Goal: Task Accomplishment & Management: Complete application form

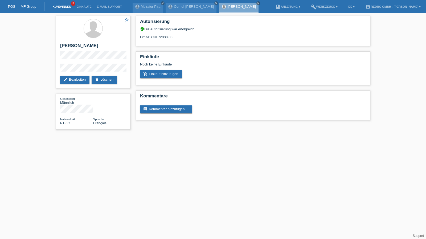
click at [61, 7] on link "Kund*innen" at bounding box center [62, 6] width 24 height 3
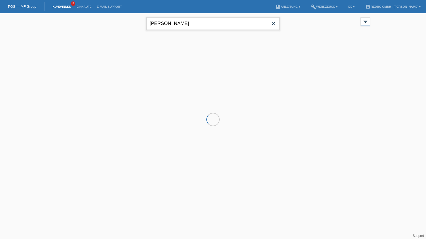
click at [182, 22] on input "petrascu" at bounding box center [212, 23] width 133 height 13
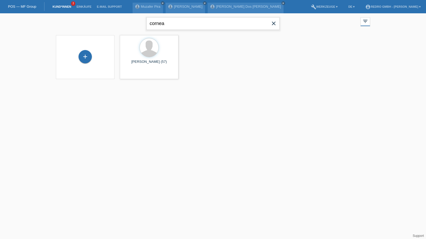
type input "cornea"
click at [197, 77] on div "launch Anzeigen" at bounding box center [196, 75] width 24 height 8
click at [197, 76] on span "Anzeigen" at bounding box center [199, 74] width 14 height 4
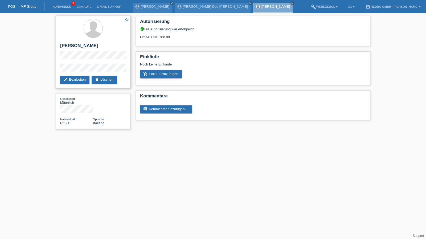
click at [85, 44] on h2 "[PERSON_NAME]" at bounding box center [93, 47] width 66 height 8
copy div "[PERSON_NAME]"
click at [68, 64] on div "star_border [PERSON_NAME] edit Bearbeiten delete Löschen" at bounding box center [93, 52] width 75 height 72
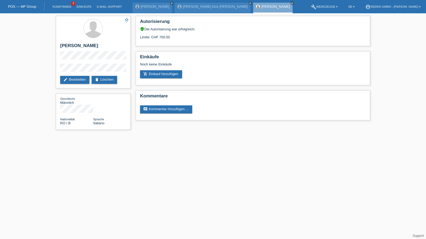
drag, startPoint x: 89, startPoint y: 63, endPoint x: 55, endPoint y: 68, distance: 33.7
click at [55, 68] on div "star_border [PERSON_NAME] edit Bearbeiten delete Löschen Geschlecht Männlich Na…" at bounding box center [93, 74] width 80 height 122
click at [56, 6] on link "Kund*innen" at bounding box center [62, 6] width 24 height 3
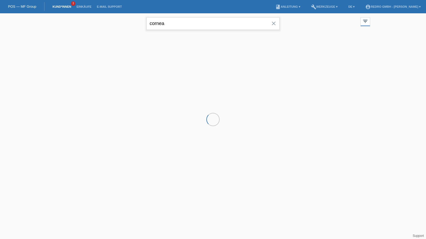
click at [192, 24] on input "cornea" at bounding box center [212, 23] width 133 height 13
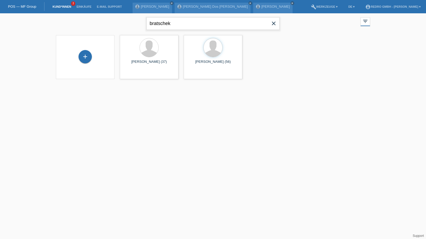
type input "bratschek"
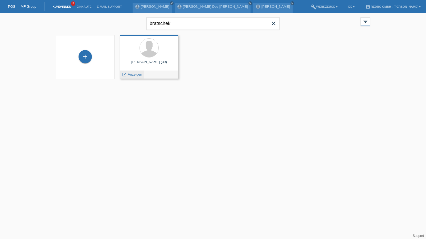
click at [134, 76] on div "launch Anzeigen" at bounding box center [132, 75] width 24 height 8
click at [134, 75] on span "Anzeigen" at bounding box center [135, 74] width 14 height 4
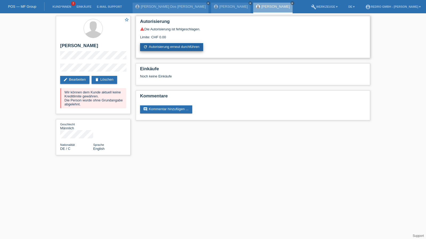
click at [161, 49] on link "refresh Autorisierung erneut durchführen" at bounding box center [171, 47] width 63 height 8
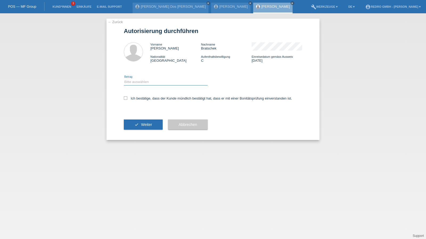
click at [137, 82] on select "Bitte auswählen CHF 1.00 - CHF 499.00 CHF 500.00 - CHF 1'999.00 CHF 2'000.00 - …" at bounding box center [166, 82] width 84 height 6
select select "1"
click at [124, 79] on select "Bitte auswählen CHF 1.00 - CHF 499.00 CHF 500.00 - CHF 1'999.00 CHF 2'000.00 - …" at bounding box center [166, 82] width 84 height 6
click at [137, 99] on label "Ich bestätige, dass der Kunde mündlich bestätigt hat, dass er mit einer Bonität…" at bounding box center [208, 98] width 168 height 4
click at [127, 99] on input "Ich bestätige, dass der Kunde mündlich bestätigt hat, dass er mit einer Bonität…" at bounding box center [125, 97] width 3 height 3
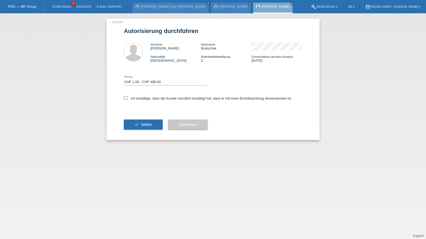
checkbox input "true"
click at [139, 123] on button "check Weiter" at bounding box center [143, 125] width 39 height 10
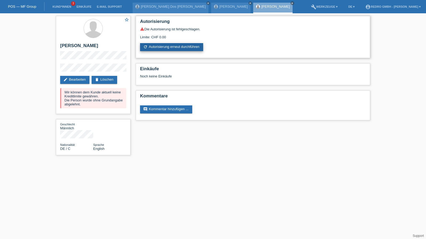
click at [162, 48] on link "refresh Autorisierung erneut durchführen" at bounding box center [171, 47] width 63 height 8
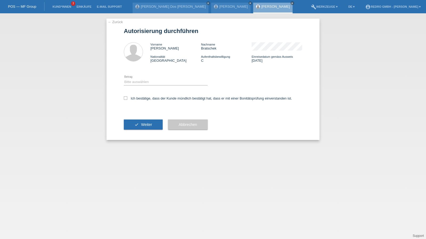
click at [59, 9] on li "Kund*innen 3" at bounding box center [62, 7] width 24 height 14
click at [59, 6] on link "Kund*innen" at bounding box center [62, 6] width 24 height 3
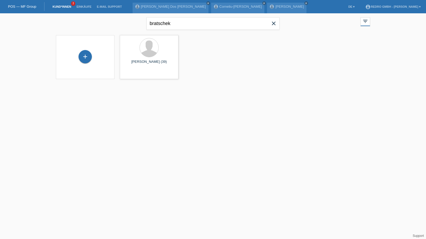
click at [219, 57] on div "+ Stefan Bratschek (39) launch Anzeigen" at bounding box center [212, 56] width 319 height 49
click at [219, 5] on link "Corneliu-Daniel Cornea" at bounding box center [240, 7] width 43 height 4
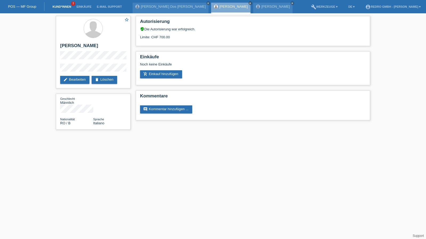
click at [56, 7] on link "Kund*innen" at bounding box center [62, 6] width 24 height 3
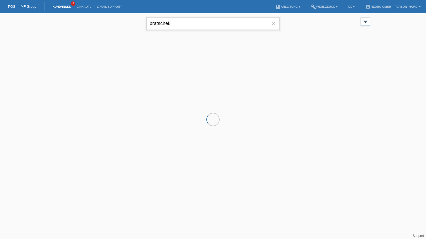
click at [220, 26] on input "bratschek" at bounding box center [212, 23] width 133 height 13
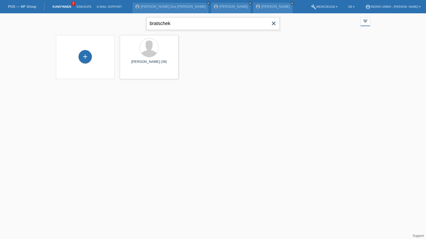
click at [186, 23] on input "bratschek" at bounding box center [212, 23] width 133 height 13
type input "petrascu"
click at [131, 73] on span "Anzeigen" at bounding box center [135, 74] width 14 height 4
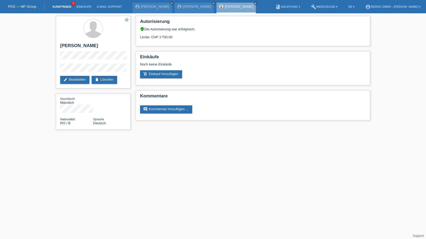
click at [68, 7] on link "Kund*innen" at bounding box center [62, 6] width 24 height 3
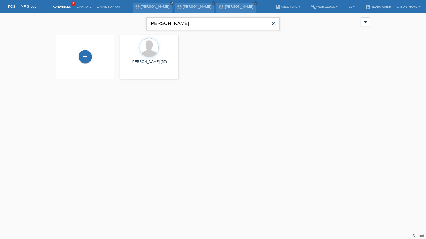
click at [193, 23] on input "petrascu" at bounding box center [212, 23] width 133 height 13
type input "fofack"
click at [138, 73] on span "Anzeigen" at bounding box center [135, 74] width 14 height 4
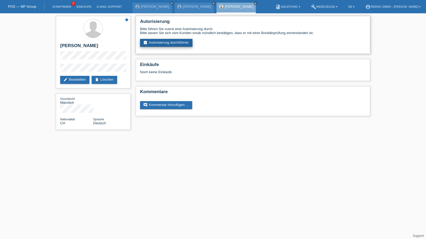
click at [156, 43] on link "assignment_turned_in Autorisierung durchführen" at bounding box center [166, 43] width 52 height 8
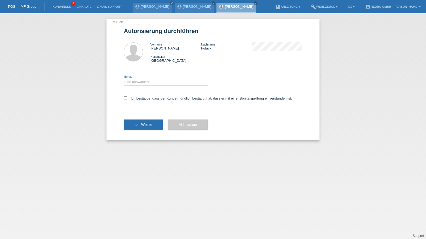
click at [147, 79] on select "Bitte auswählen CHF 1.00 - CHF 499.00 CHF 500.00 - CHF 1'999.00 CHF 2'000.00 - …" at bounding box center [166, 82] width 84 height 6
select select "1"
click at [124, 79] on select "Bitte auswählen CHF 1.00 - CHF 499.00 CHF 500.00 - CHF 1'999.00 CHF 2'000.00 - …" at bounding box center [166, 82] width 84 height 6
click at [139, 99] on label "Ich bestätige, dass der Kunde mündlich bestätigt hat, dass er mit einer Bonität…" at bounding box center [208, 98] width 168 height 4
click at [127, 99] on input "Ich bestätige, dass der Kunde mündlich bestätigt hat, dass er mit einer Bonität…" at bounding box center [125, 97] width 3 height 3
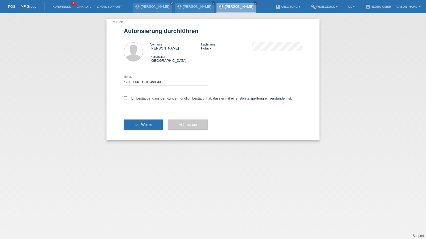
checkbox input "true"
click at [146, 121] on button "check Weiter" at bounding box center [143, 125] width 39 height 10
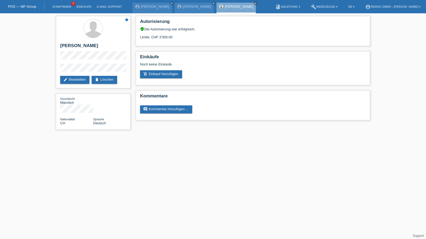
click at [57, 9] on li "Kund*innen 3" at bounding box center [62, 7] width 24 height 14
click at [59, 7] on link "Kund*innen" at bounding box center [62, 6] width 24 height 3
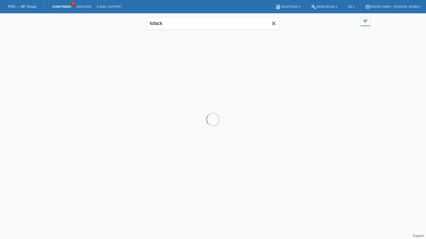
click at [179, 24] on input "fofack" at bounding box center [212, 23] width 133 height 13
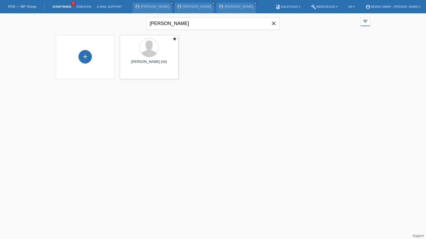
type input "avdi halimi"
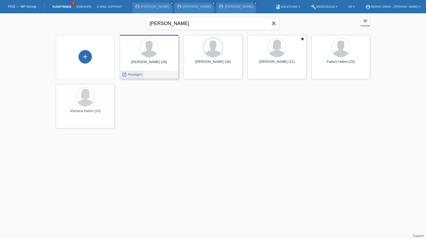
click at [133, 75] on span "Anzeigen" at bounding box center [135, 74] width 14 height 4
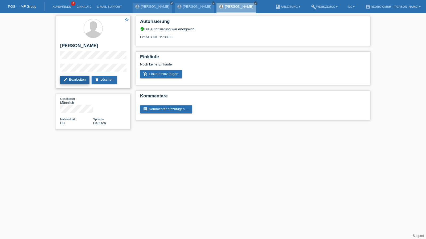
click at [78, 81] on link "edit Bearbeiten" at bounding box center [74, 80] width 29 height 8
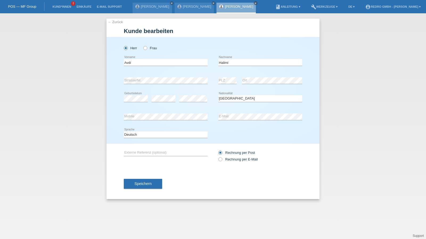
select select "CH"
click at [147, 188] on button "Speichern" at bounding box center [143, 184] width 38 height 10
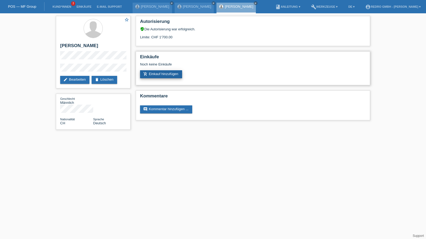
click at [176, 76] on link "add_shopping_cart Einkauf hinzufügen" at bounding box center [161, 74] width 42 height 8
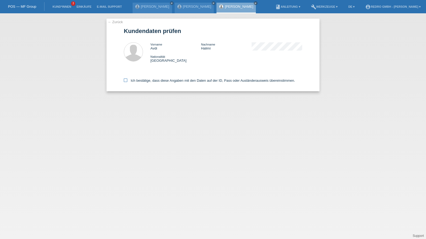
click at [146, 82] on label "Ich bestätige, dass diese Angaben mit den Daten auf der ID, Pass oder Ausländer…" at bounding box center [209, 81] width 171 height 4
click at [127, 82] on input "Ich bestätige, dass diese Angaben mit den Daten auf der ID, Pass oder Ausländer…" at bounding box center [125, 80] width 3 height 3
checkbox input "true"
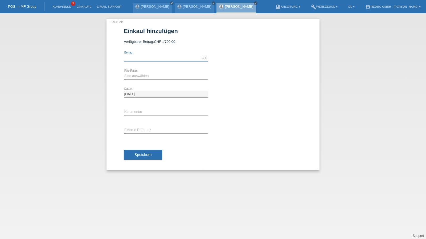
click at [149, 56] on input "text" at bounding box center [166, 58] width 84 height 7
type input "1529.00"
click at [139, 75] on select "Bitte auswählen 6 Raten 12 Raten 24 Raten 36 Raten" at bounding box center [166, 76] width 84 height 6
select select "585"
click at [124, 73] on select "Bitte auswählen 6 Raten 12 Raten 24 Raten 36 Raten" at bounding box center [166, 76] width 84 height 6
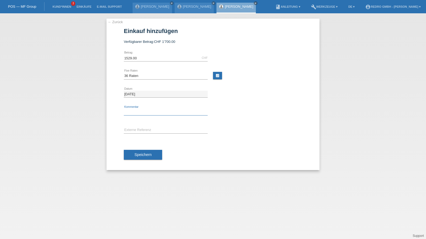
click at [137, 110] on input "text" at bounding box center [166, 112] width 84 height 7
click at [138, 111] on input "text" at bounding box center [166, 112] width 84 height 7
type input "114812"
click at [139, 157] on button "Speichern" at bounding box center [143, 155] width 38 height 10
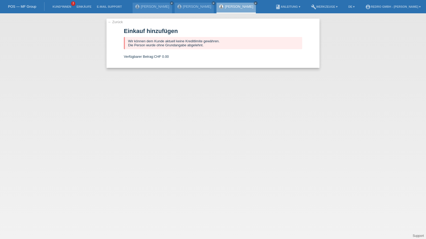
click at [65, 5] on li "Kund*innen 3" at bounding box center [62, 7] width 24 height 14
click at [64, 3] on li "Kund*innen 3" at bounding box center [62, 7] width 24 height 14
click at [63, 5] on link "Kund*innen" at bounding box center [62, 6] width 24 height 3
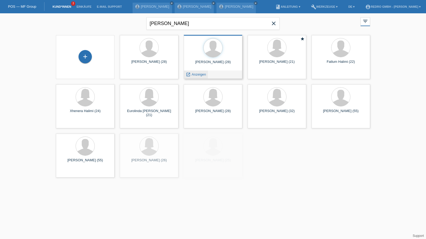
click at [199, 73] on span "Anzeigen" at bounding box center [199, 74] width 14 height 4
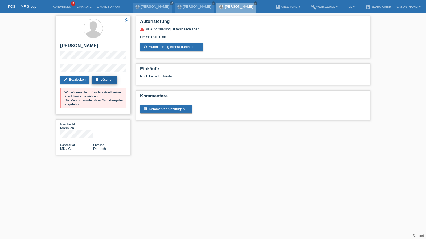
click at [109, 82] on link "delete Löschen" at bounding box center [105, 80] width 26 height 8
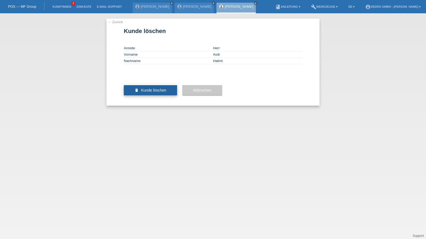
click at [151, 95] on button "delete Kunde löschen" at bounding box center [150, 90] width 53 height 10
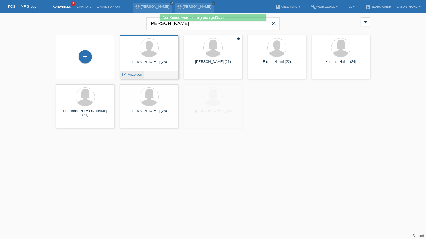
click at [136, 76] on span "Anzeigen" at bounding box center [135, 74] width 14 height 4
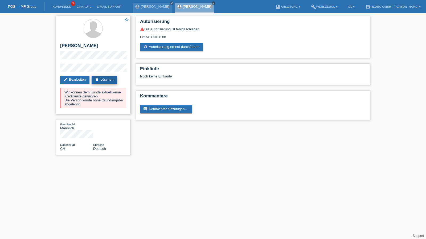
click at [109, 78] on link "delete Löschen" at bounding box center [105, 80] width 26 height 8
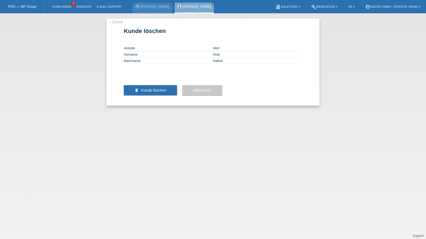
click at [169, 104] on div "delete Kunde löschen" at bounding box center [150, 90] width 53 height 31
click at [159, 95] on button "delete Kunde löschen" at bounding box center [150, 90] width 53 height 10
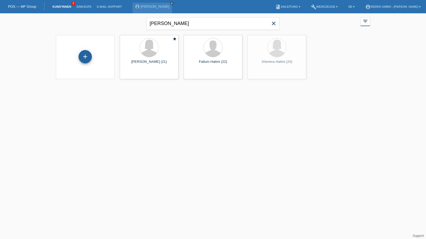
click at [83, 59] on div "+" at bounding box center [85, 56] width 13 height 13
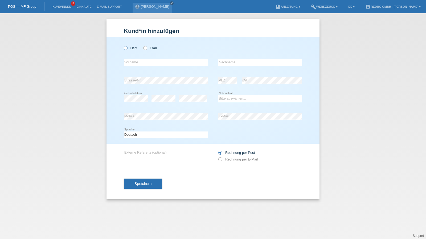
click at [130, 48] on label "Herr" at bounding box center [130, 48] width 13 height 4
click at [127, 48] on input "Herr" at bounding box center [125, 47] width 3 height 3
radio input "true"
click at [138, 65] on input "text" at bounding box center [166, 62] width 84 height 7
type input "Avdi"
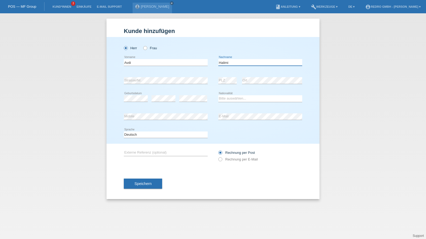
type input "Halimi"
select select "CH"
click at [131, 180] on button "Speichern" at bounding box center [143, 184] width 38 height 10
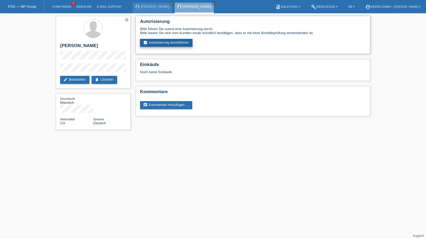
click at [157, 43] on link "assignment_turned_in Autorisierung durchführen" at bounding box center [166, 43] width 52 height 8
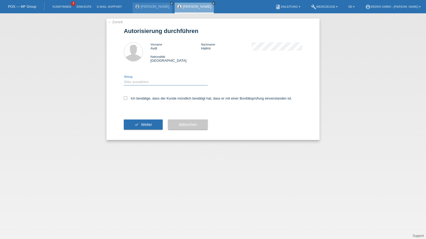
click at [134, 82] on select "Bitte auswählen CHF 1.00 - CHF 499.00 CHF 500.00 - CHF 1'999.00 CHF 2'000.00 - …" at bounding box center [166, 82] width 84 height 6
select select "1"
click at [124, 79] on select "Bitte auswählen CHF 1.00 - CHF 499.00 CHF 500.00 - CHF 1'999.00 CHF 2'000.00 - …" at bounding box center [166, 82] width 84 height 6
click at [135, 101] on div "Ich bestätige, dass der Kunde mündlich bestätigt hat, dass er mit einer Bonität…" at bounding box center [213, 100] width 178 height 18
click at [136, 100] on label "Ich bestätige, dass der Kunde mündlich bestätigt hat, dass er mit einer Bonität…" at bounding box center [208, 98] width 168 height 4
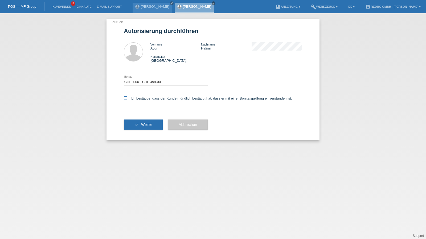
click at [127, 100] on input "Ich bestätige, dass der Kunde mündlich bestätigt hat, dass er mit einer Bonität…" at bounding box center [125, 97] width 3 height 3
checkbox input "true"
click at [133, 121] on button "check Weiter" at bounding box center [143, 125] width 39 height 10
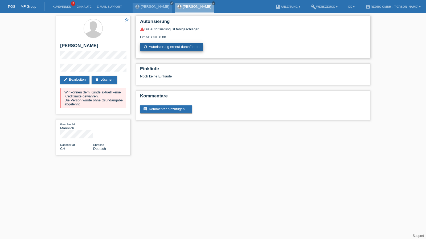
drag, startPoint x: 178, startPoint y: 53, endPoint x: 178, endPoint y: 50, distance: 3.2
click at [178, 53] on div "Autorisierung warning Die Autorisierung ist fehlgeschlagen. Limite: CHF 0.00 re…" at bounding box center [253, 37] width 234 height 42
click at [178, 50] on link "refresh Autorisierung erneut durchführen" at bounding box center [171, 47] width 63 height 8
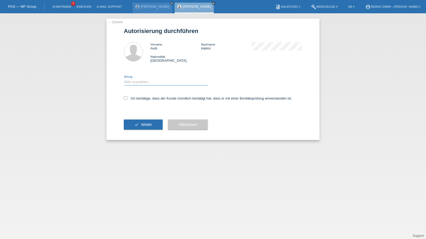
drag, startPoint x: 147, startPoint y: 79, endPoint x: 143, endPoint y: 85, distance: 7.5
click at [147, 79] on select "Bitte auswählen CHF 1.00 - CHF 499.00 CHF 500.00 - CHF 1'999.00 CHF 2'000.00 - …" at bounding box center [166, 82] width 84 height 6
select select "1"
click at [124, 79] on select "Bitte auswählen CHF 1.00 - CHF 499.00 CHF 500.00 - CHF 1'999.00 CHF 2'000.00 - …" at bounding box center [166, 82] width 84 height 6
click at [135, 99] on label "Ich bestätige, dass der Kunde mündlich bestätigt hat, dass er mit einer Bonität…" at bounding box center [208, 98] width 168 height 4
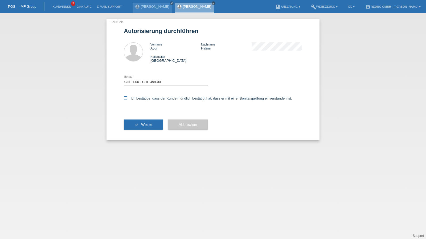
click at [127, 99] on input "Ich bestätige, dass der Kunde mündlich bestätigt hat, dass er mit einer Bonität…" at bounding box center [125, 97] width 3 height 3
checkbox input "true"
click at [132, 128] on button "check Weiter" at bounding box center [143, 125] width 39 height 10
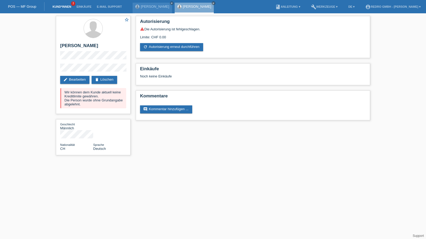
click at [57, 7] on link "Kund*innen" at bounding box center [62, 6] width 24 height 3
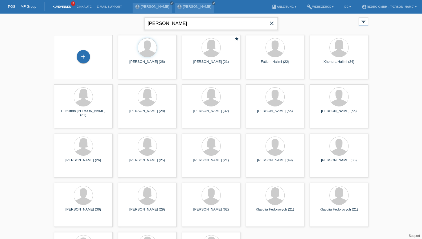
click at [171, 27] on input "avdi halimi" at bounding box center [211, 23] width 133 height 13
type input "milorad"
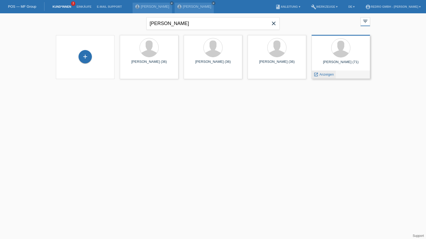
drag, startPoint x: 331, startPoint y: 72, endPoint x: 328, endPoint y: 75, distance: 4.2
click at [331, 72] on div "launch Anzeigen" at bounding box center [324, 75] width 24 height 8
click at [328, 75] on span "Anzeigen" at bounding box center [326, 74] width 14 height 4
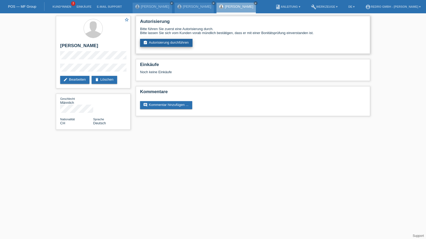
click at [171, 47] on link "assignment_turned_in Autorisierung durchführen" at bounding box center [166, 43] width 52 height 8
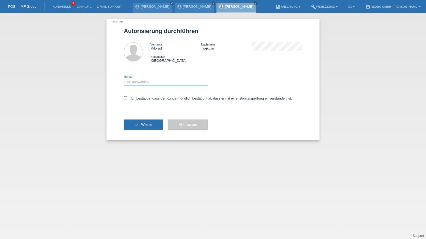
click at [153, 82] on select "Bitte auswählen CHF 1.00 - CHF 499.00 CHF 500.00 - CHF 1'999.00 CHF 2'000.00 - …" at bounding box center [166, 82] width 84 height 6
select select "1"
click at [124, 79] on select "Bitte auswählen CHF 1.00 - CHF 499.00 CHF 500.00 - CHF 1'999.00 CHF 2'000.00 - …" at bounding box center [166, 82] width 84 height 6
click at [145, 99] on label "Ich bestätige, dass der Kunde mündlich bestätigt hat, dass er mit einer Bonität…" at bounding box center [208, 98] width 168 height 4
click at [127, 99] on input "Ich bestätige, dass der Kunde mündlich bestätigt hat, dass er mit einer Bonität…" at bounding box center [125, 97] width 3 height 3
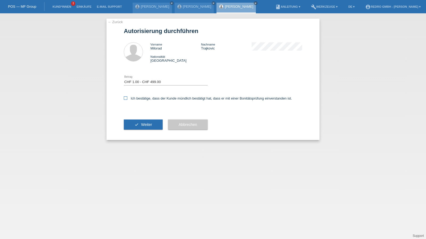
checkbox input "true"
click at [137, 123] on icon "check" at bounding box center [136, 124] width 4 height 4
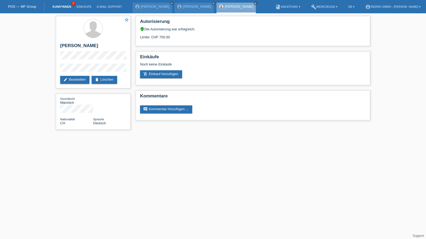
click at [52, 7] on link "Kund*innen" at bounding box center [62, 6] width 24 height 3
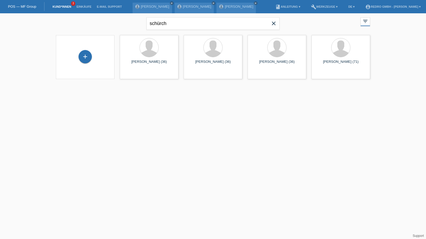
type input "schürch"
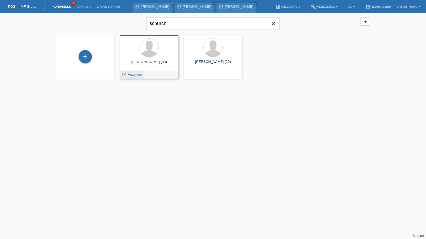
click at [138, 75] on span "Anzeigen" at bounding box center [135, 74] width 14 height 4
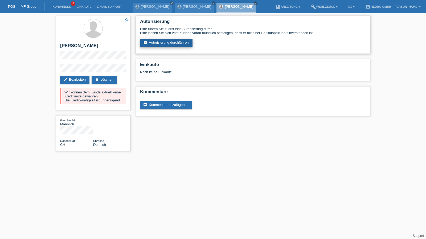
click at [168, 41] on link "assignment_turned_in Autorisierung durchführen" at bounding box center [166, 43] width 52 height 8
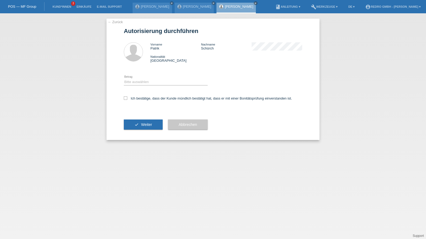
click at [133, 78] on div "Bitte auswählen CHF 1.00 - CHF 499.00 CHF 500.00 - CHF 1'999.00 CHF 2'000.00 - …" at bounding box center [166, 82] width 84 height 18
click at [138, 83] on select "Bitte auswählen CHF 1.00 - CHF 499.00 CHF 500.00 - CHF 1'999.00 CHF 2'000.00 - …" at bounding box center [166, 82] width 84 height 6
select select "1"
click at [124, 79] on select "Bitte auswählen CHF 1.00 - CHF 499.00 CHF 500.00 - CHF 1'999.00 CHF 2'000.00 - …" at bounding box center [166, 82] width 84 height 6
click at [138, 100] on label "Ich bestätige, dass der Kunde mündlich bestätigt hat, dass er mit einer Bonität…" at bounding box center [208, 98] width 168 height 4
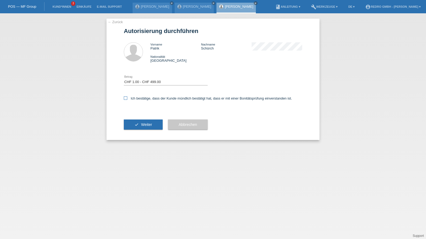
click at [127, 100] on input "Ich bestätige, dass der Kunde mündlich bestätigt hat, dass er mit einer Bonität…" at bounding box center [125, 97] width 3 height 3
checkbox input "true"
click at [138, 127] on button "check Weiter" at bounding box center [143, 125] width 39 height 10
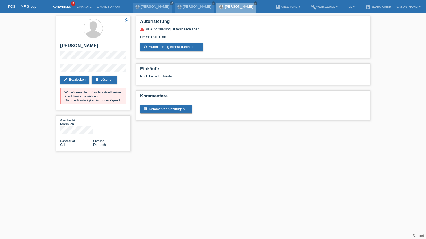
click at [60, 6] on link "Kund*innen" at bounding box center [62, 6] width 24 height 3
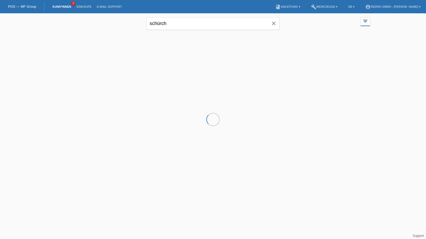
click at [188, 25] on input "schürch" at bounding box center [212, 23] width 133 height 13
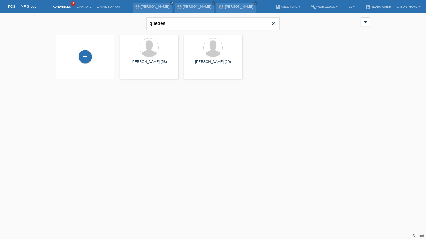
type input "guedes"
